Goal: Task Accomplishment & Management: Use online tool/utility

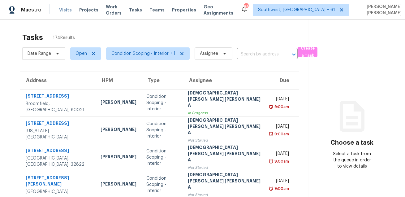
click at [62, 9] on span "Visits" at bounding box center [65, 10] width 13 height 6
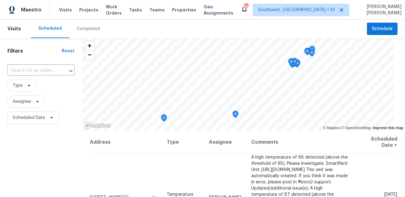
click at [80, 23] on div "Completed" at bounding box center [88, 28] width 38 height 19
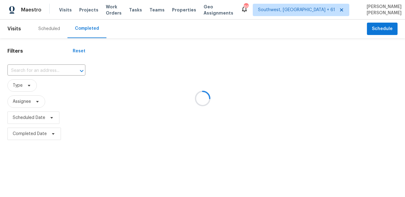
click at [80, 24] on div at bounding box center [202, 98] width 405 height 197
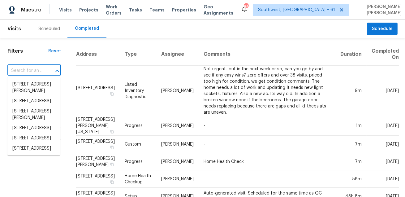
click at [29, 74] on input "text" at bounding box center [25, 71] width 36 height 10
paste input "[STREET_ADDRESS]"
type input "[STREET_ADDRESS]"
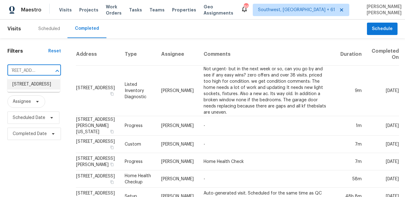
click at [35, 83] on li "[STREET_ADDRESS]" at bounding box center [33, 84] width 53 height 10
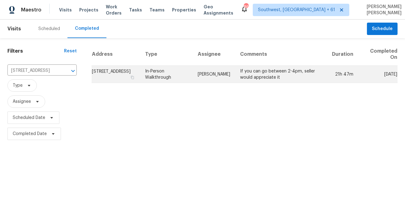
click at [204, 73] on td "[PERSON_NAME]" at bounding box center [214, 74] width 42 height 17
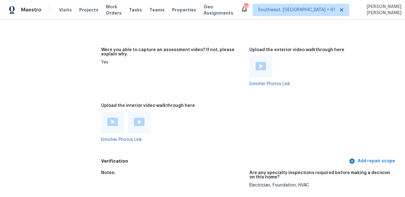
scroll to position [1547, 0]
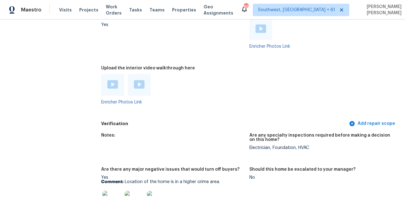
click at [111, 85] on img at bounding box center [112, 84] width 11 height 8
click at [140, 84] on img at bounding box center [139, 84] width 11 height 8
click at [242, 100] on div "Enricher Photos Link" at bounding box center [172, 89] width 143 height 30
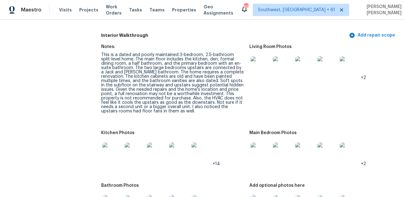
scroll to position [967, 0]
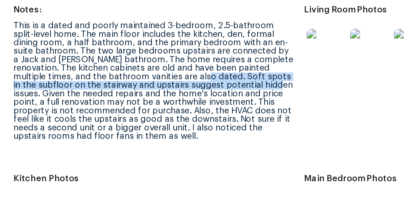
drag, startPoint x: 178, startPoint y: 79, endPoint x: 210, endPoint y: 85, distance: 32.3
click at [210, 85] on div "This is a dated and poorly maintained 3-bedroom, 2.5-bathroom split-level home.…" at bounding box center [172, 82] width 143 height 61
copy div "Soft spots in the subfloor on the stairway and upstairs suggest potential hidde…"
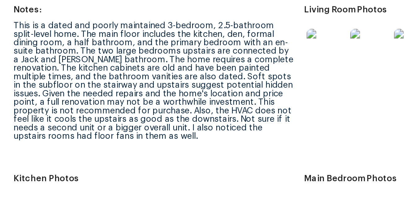
click at [203, 92] on div "This is a dated and poorly maintained 3-bedroom, 2.5-bathroom split-level home.…" at bounding box center [172, 82] width 143 height 61
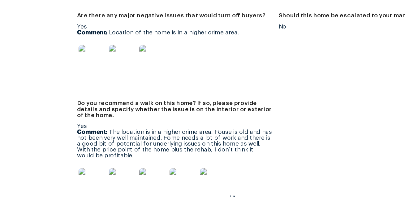
scroll to position [1697, 0]
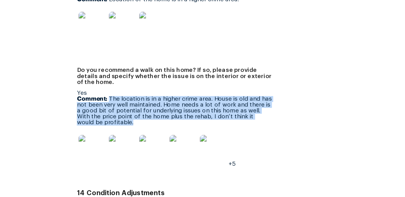
drag, startPoint x: 125, startPoint y: 104, endPoint x: 137, endPoint y: 123, distance: 22.1
click at [137, 123] on p "Comment: The location is in a higher crime area. House is old and has not been …" at bounding box center [172, 114] width 143 height 22
copy p "The location is in a higher crime area. House is old and has not been very well…"
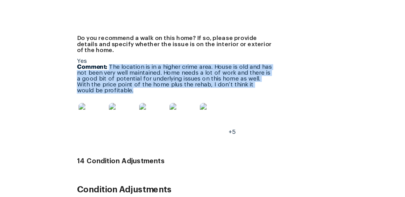
click at [113, 118] on img at bounding box center [112, 118] width 20 height 20
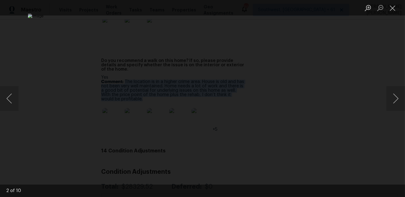
click at [374, 54] on div "Lightbox" at bounding box center [202, 98] width 405 height 197
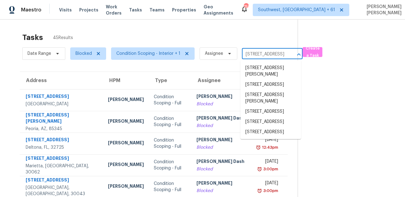
scroll to position [0, 36]
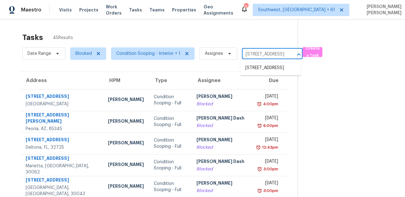
type input "1142 W 12th St, Jacksonville, FL 32209"
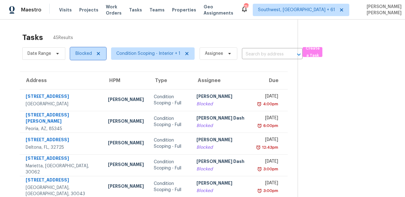
click at [80, 56] on span "Blocked" at bounding box center [83, 53] width 16 height 6
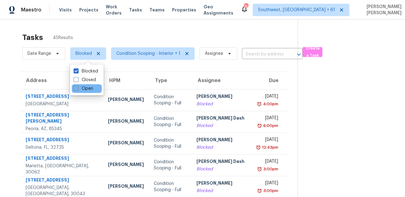
click at [81, 88] on label "Open" at bounding box center [83, 88] width 19 height 6
click at [78, 88] on input "Open" at bounding box center [76, 87] width 4 height 4
checkbox input "true"
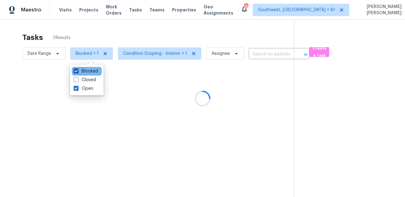
click at [88, 69] on label "Blocked" at bounding box center [86, 71] width 24 height 6
click at [78, 69] on input "Blocked" at bounding box center [76, 70] width 4 height 4
checkbox input "false"
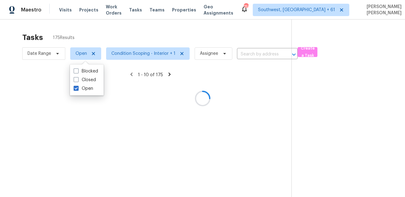
click at [113, 41] on div at bounding box center [202, 98] width 405 height 197
click at [253, 50] on div at bounding box center [202, 98] width 405 height 197
click at [253, 53] on div at bounding box center [202, 98] width 405 height 197
click at [248, 55] on div at bounding box center [202, 98] width 405 height 197
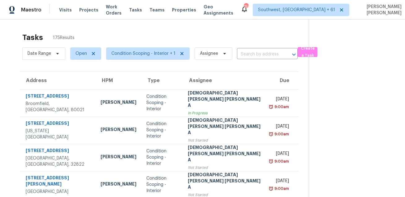
click at [248, 55] on input "text" at bounding box center [258, 54] width 43 height 10
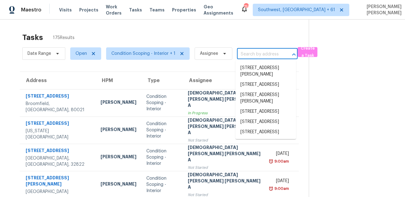
paste input "1142 W 12th St, Jacksonville, FL 32209"
type input "1142 W 12th St, Jacksonville, FL 32209"
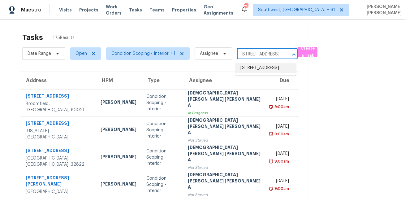
click at [247, 65] on li "1142 W 12th St, Jacksonville, FL 32209" at bounding box center [265, 68] width 61 height 10
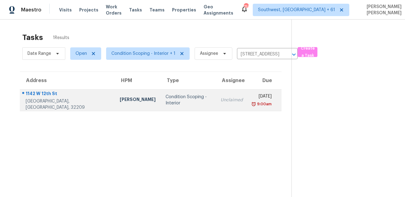
click at [219, 101] on td "Unclaimed" at bounding box center [231, 100] width 32 height 22
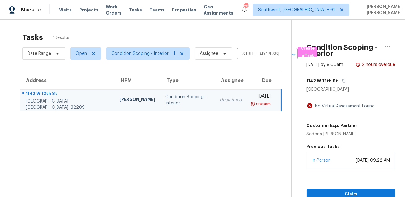
click at [355, 163] on div "August 22, 2025 at 09:22 AM" at bounding box center [372, 160] width 34 height 6
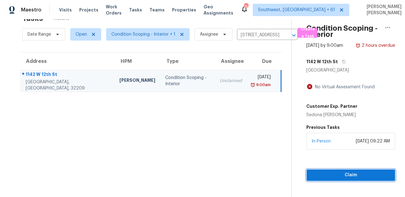
click at [329, 179] on span "Claim" at bounding box center [350, 175] width 79 height 8
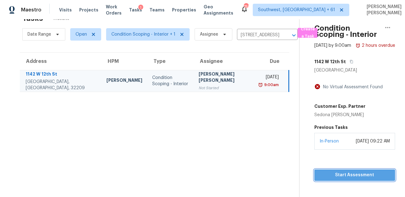
click at [319, 179] on span "Start Assessment" at bounding box center [354, 175] width 71 height 8
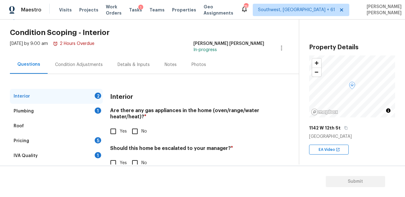
scroll to position [35, 0]
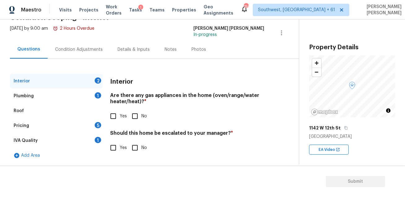
click at [41, 139] on div "IVA Quality 1" at bounding box center [56, 140] width 93 height 15
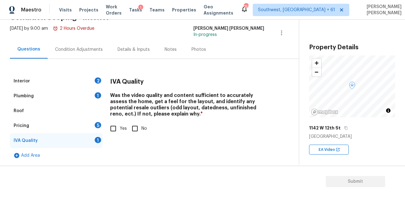
click at [47, 127] on div "Pricing 5" at bounding box center [56, 125] width 93 height 15
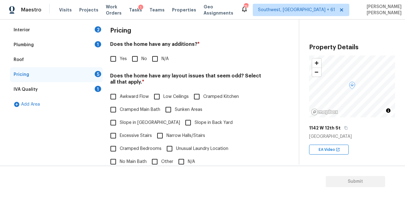
scroll to position [142, 0]
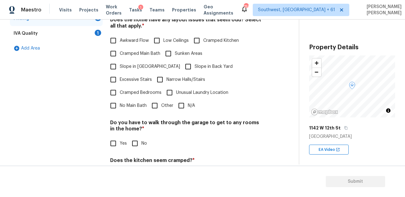
click at [160, 99] on input "Other" at bounding box center [154, 105] width 13 height 13
checkbox input "true"
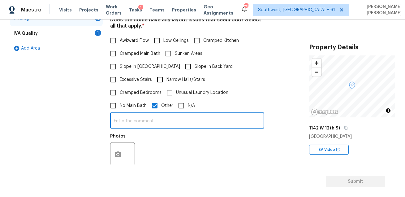
click at [153, 114] on input "text" at bounding box center [187, 121] width 154 height 15
type input "Split level home"
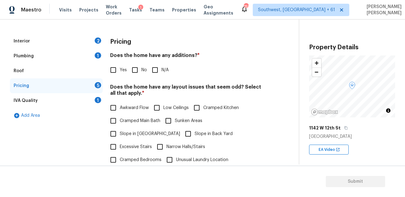
click at [71, 37] on div "Interior 2" at bounding box center [56, 41] width 93 height 15
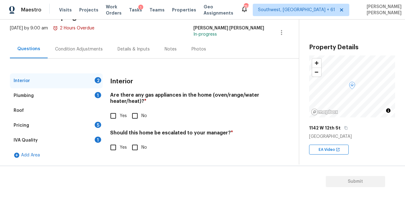
scroll to position [35, 0]
click at [115, 150] on input "Yes" at bounding box center [113, 147] width 13 height 13
checkbox input "true"
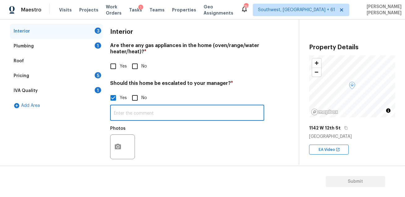
click at [143, 113] on input "text" at bounding box center [187, 113] width 154 height 15
paste input "Soft spots in the subfloor on the stairway and upstairs suggest potential hidde…"
click at [231, 117] on input "Soft spots in the subfloor on the stairway and upstairs suggest potential hidde…" at bounding box center [187, 113] width 154 height 15
click at [231, 113] on input "Soft spots in the subfloor on the stairway and upstairs suggest potential hidde…" at bounding box center [187, 113] width 154 height 15
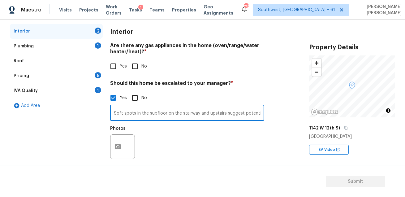
scroll to position [0, 28]
paste input "The location is in a higher crime area. House is old and has not been very well…"
type input "Soft spots in the subfloor on the stairway and upstairs suggest potential hidde…"
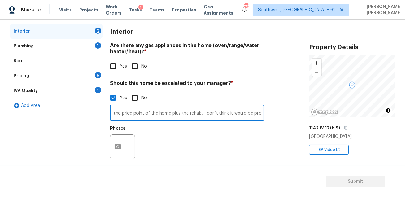
click at [199, 142] on div "Photos" at bounding box center [187, 142] width 154 height 40
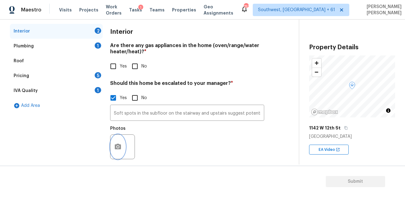
click at [118, 142] on button "button" at bounding box center [117, 146] width 15 height 24
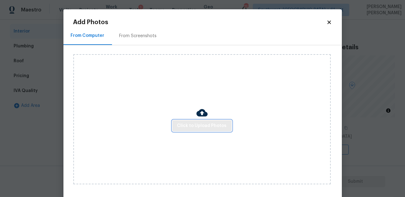
click at [181, 123] on span "Click to Upload Photos" at bounding box center [201, 126] width 49 height 8
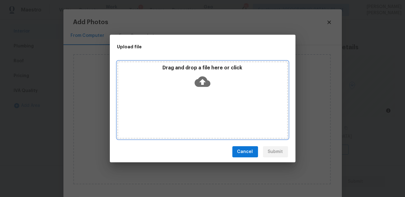
click at [181, 123] on div "Drag and drop a file here or click" at bounding box center [202, 99] width 171 height 77
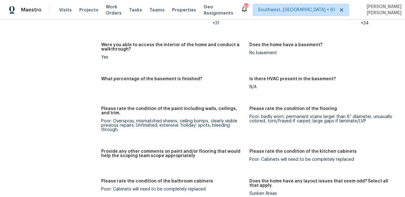
scroll to position [1279, 0]
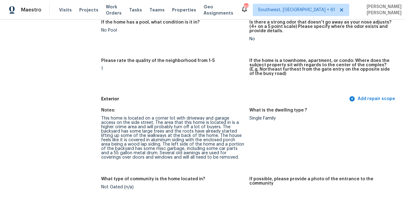
scroll to position [0, 0]
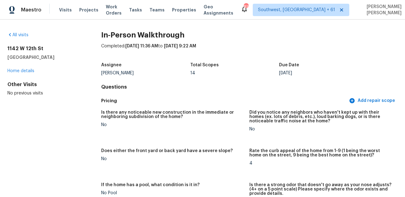
click at [34, 55] on h5 "[GEOGRAPHIC_DATA]" at bounding box center [44, 57] width 74 height 6
click at [31, 45] on div "All visits [STREET_ADDRESS] Home details Other Visits No previous visits" at bounding box center [44, 64] width 74 height 64
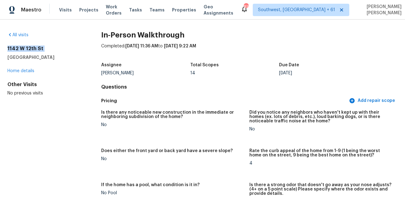
copy h2 "1142 W 12th St"
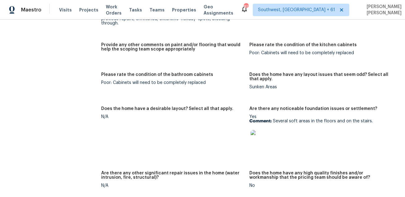
scroll to position [1586, 0]
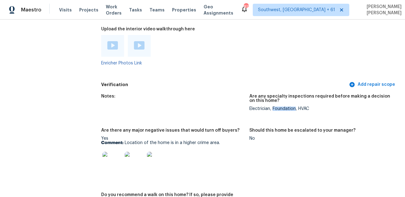
click at [61, 10] on span "Visits" at bounding box center [65, 10] width 13 height 6
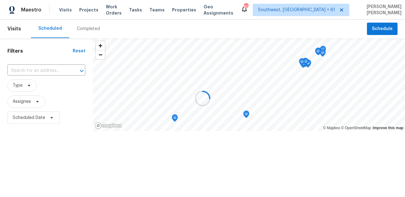
click at [85, 33] on div at bounding box center [202, 98] width 405 height 197
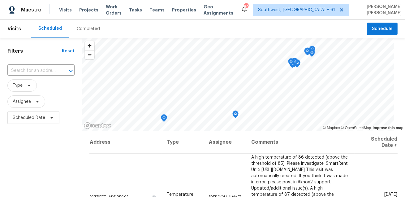
click at [90, 24] on div "Completed" at bounding box center [88, 28] width 38 height 19
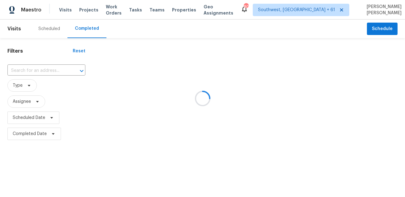
click at [48, 70] on div at bounding box center [202, 98] width 405 height 197
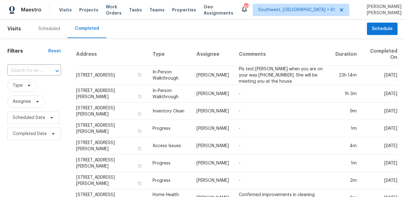
click at [48, 70] on div at bounding box center [53, 70] width 16 height 9
paste input "[STREET_ADDRESS]"
type input "[STREET_ADDRESS]"
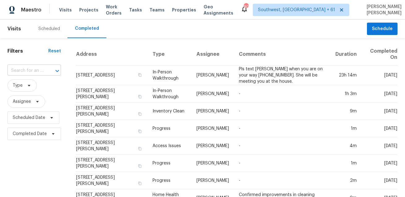
click at [30, 68] on input "text" at bounding box center [25, 71] width 36 height 10
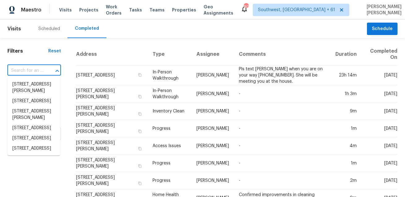
paste input "[STREET_ADDRESS]"
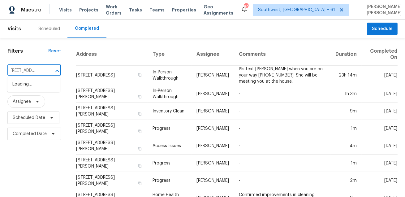
type input "[STREET_ADDRESS]"
click at [36, 87] on li "[STREET_ADDRESS]" at bounding box center [33, 84] width 53 height 10
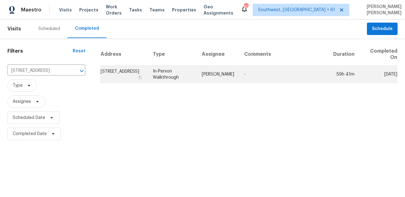
click at [190, 77] on td "In-Person Walkthrough" at bounding box center [172, 74] width 49 height 17
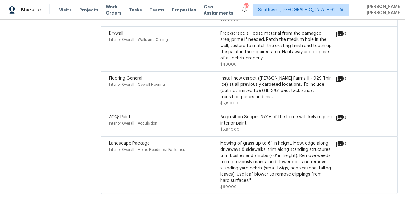
scroll to position [1577, 0]
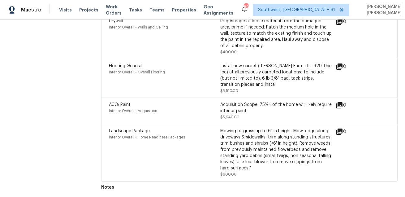
click at [228, 54] on div "Prep/scrape all loose material from the damaged area; prime if needed. Patch th…" at bounding box center [275, 36] width 111 height 37
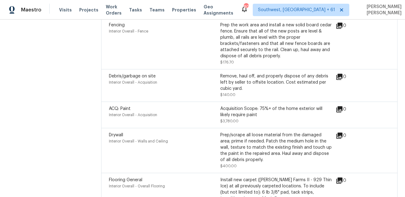
scroll to position [1574, 0]
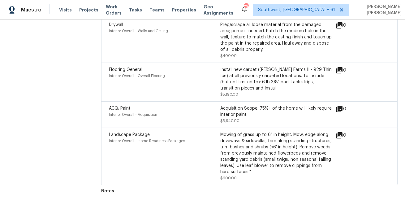
click at [182, 149] on div "Landscape Package Interior Overall - Home Readiness Packages" at bounding box center [164, 155] width 111 height 49
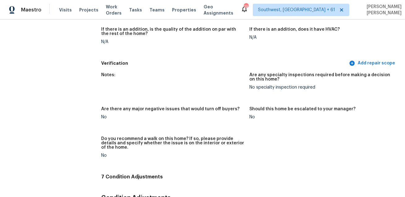
scroll to position [725, 0]
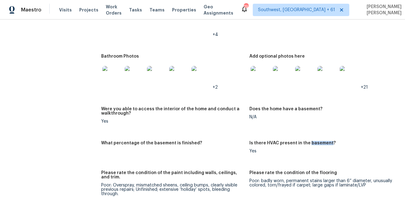
click at [204, 62] on div at bounding box center [201, 75] width 22 height 27
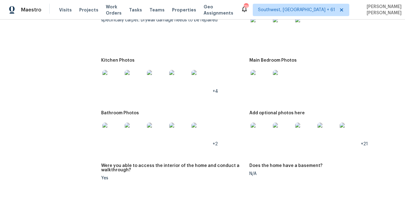
scroll to position [663, 0]
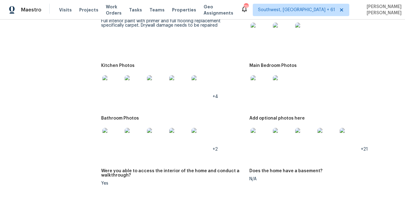
click at [255, 32] on img at bounding box center [260, 33] width 20 height 20
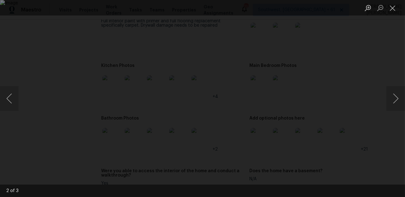
click at [369, 68] on div "Lightbox" at bounding box center [202, 98] width 405 height 197
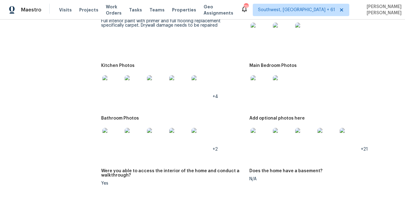
click at [120, 87] on img at bounding box center [112, 85] width 20 height 20
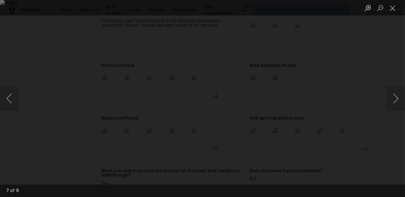
click at [381, 130] on div "Lightbox" at bounding box center [202, 98] width 405 height 197
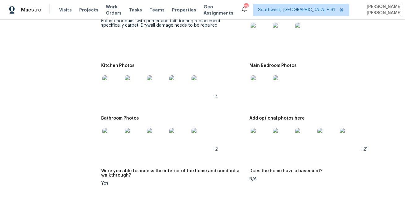
click at [265, 86] on img at bounding box center [260, 85] width 20 height 20
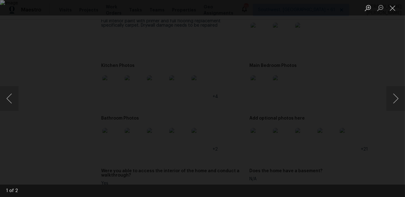
click at [384, 129] on div "Lightbox" at bounding box center [202, 98] width 405 height 197
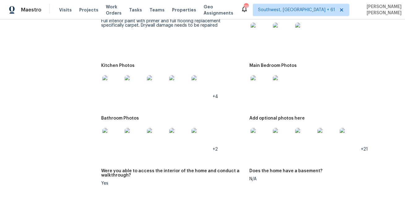
click at [114, 137] on img at bounding box center [112, 138] width 20 height 20
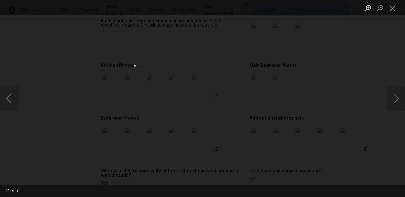
click at [266, 152] on div "Lightbox" at bounding box center [202, 98] width 405 height 197
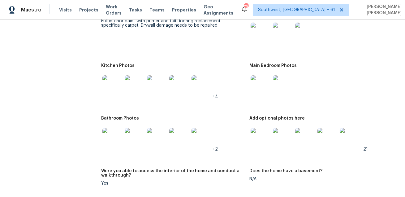
click at [254, 131] on img at bounding box center [260, 138] width 20 height 20
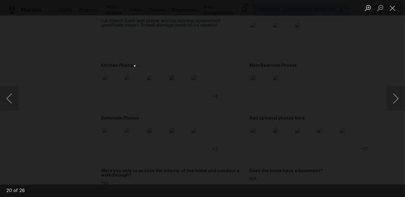
click at [377, 151] on div "Lightbox" at bounding box center [202, 98] width 405 height 197
click at [315, 144] on div "Lightbox" at bounding box center [202, 98] width 405 height 197
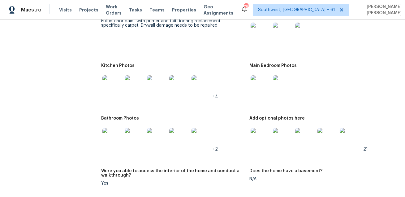
click at [261, 140] on img at bounding box center [260, 138] width 20 height 20
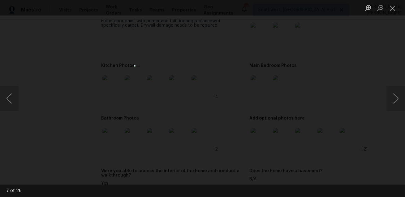
click at [377, 128] on div "Lightbox" at bounding box center [202, 98] width 405 height 197
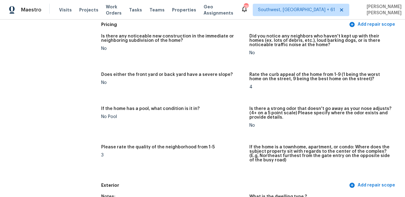
scroll to position [1142, 0]
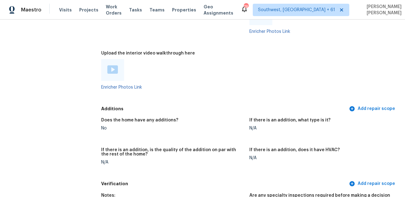
click at [189, 78] on div at bounding box center [172, 70] width 143 height 22
click at [63, 13] on span "Visits" at bounding box center [65, 10] width 13 height 6
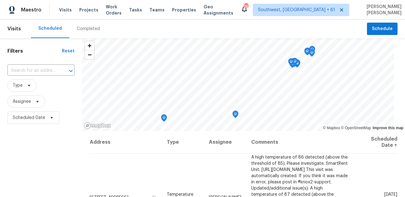
click at [74, 33] on div "Completed" at bounding box center [88, 28] width 38 height 19
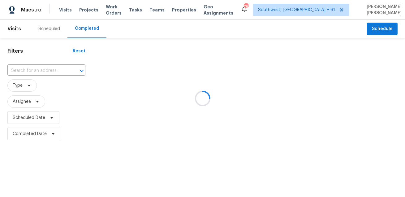
click at [43, 71] on div at bounding box center [202, 98] width 405 height 197
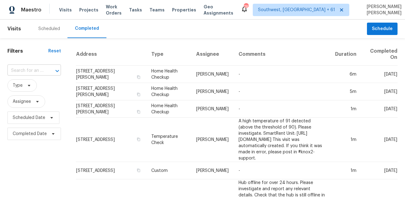
click at [36, 73] on input "text" at bounding box center [25, 71] width 36 height 10
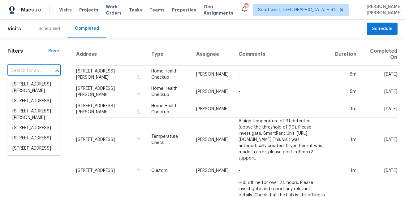
paste input "[STREET_ADDRESS]"
type input "[STREET_ADDRESS]"
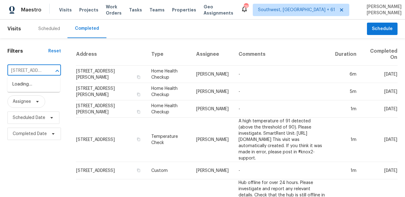
scroll to position [0, 44]
click at [37, 84] on li "[STREET_ADDRESS]" at bounding box center [33, 84] width 53 height 10
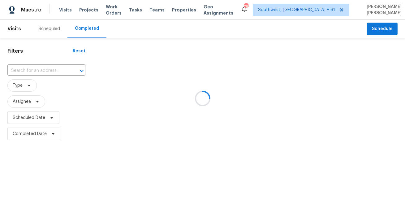
type input "[STREET_ADDRESS]"
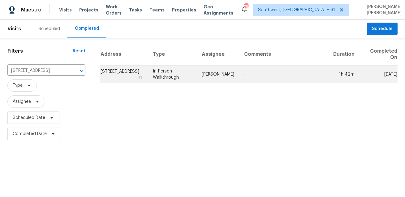
click at [131, 74] on td "[STREET_ADDRESS]" at bounding box center [124, 74] width 48 height 17
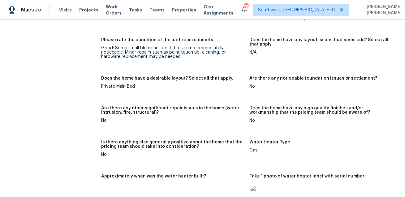
scroll to position [1107, 0]
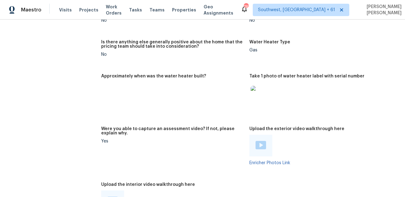
click at [153, 101] on figure "Approximately when was the water heater built?" at bounding box center [175, 96] width 148 height 45
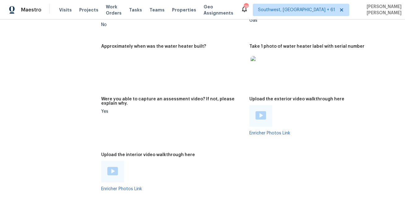
scroll to position [1172, 0]
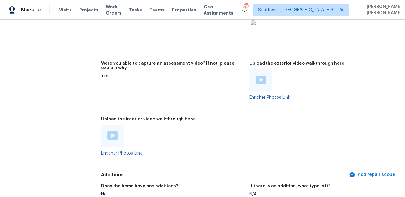
click at [112, 131] on img at bounding box center [112, 135] width 11 height 8
click at [222, 96] on figure "Were you able to capture an assessment video? If not, please explain why. Yes" at bounding box center [175, 85] width 148 height 48
